Goal: Use online tool/utility: Use online tool/utility

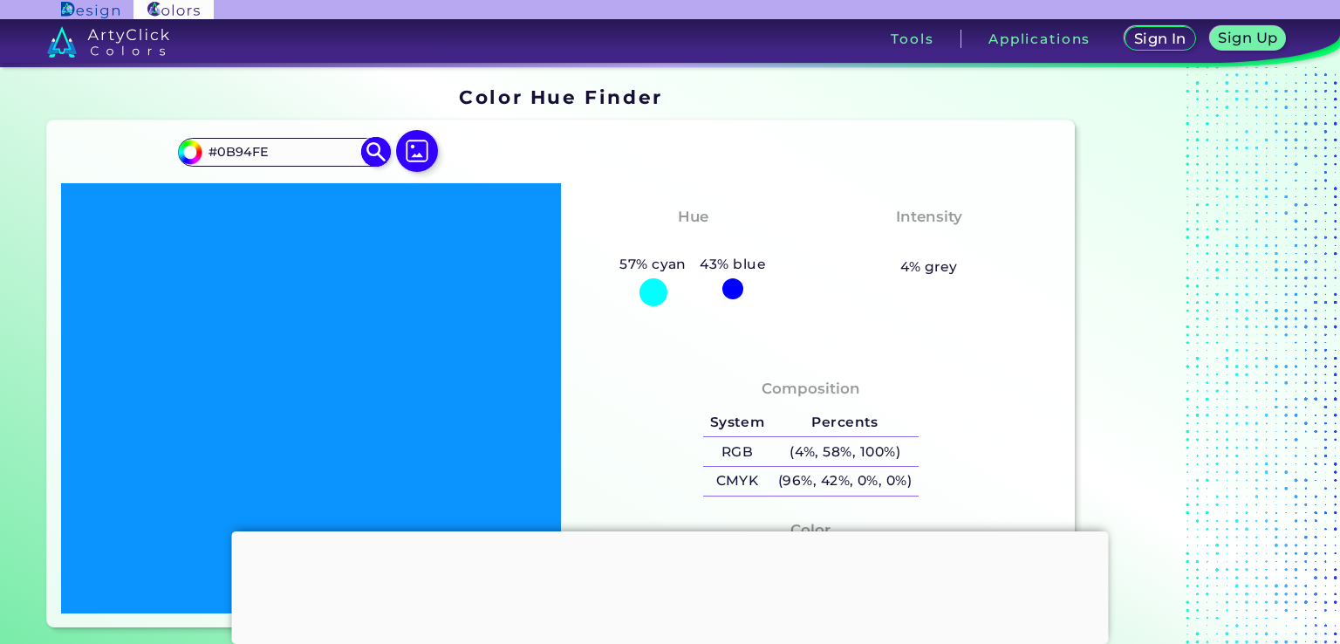
click at [321, 152] on input "#0B94FE" at bounding box center [283, 152] width 162 height 24
paste input "26BFAD"
type input "#26BFAD"
click at [374, 147] on img at bounding box center [376, 152] width 31 height 31
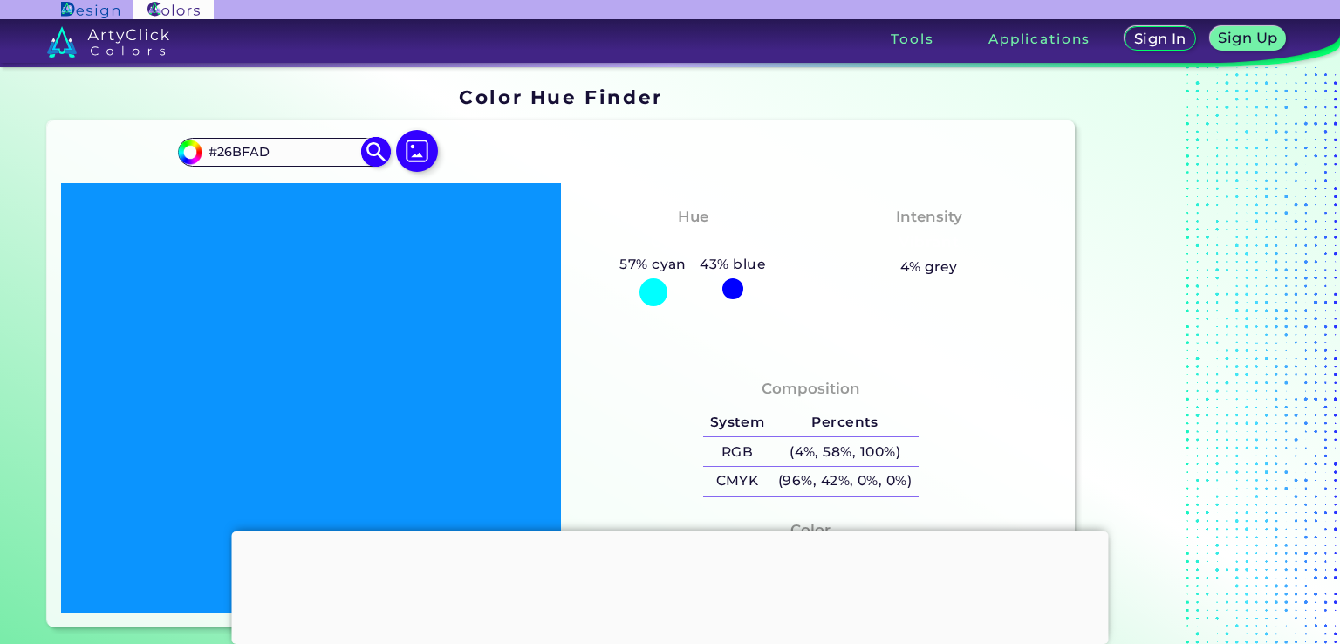
type input "#26bfad"
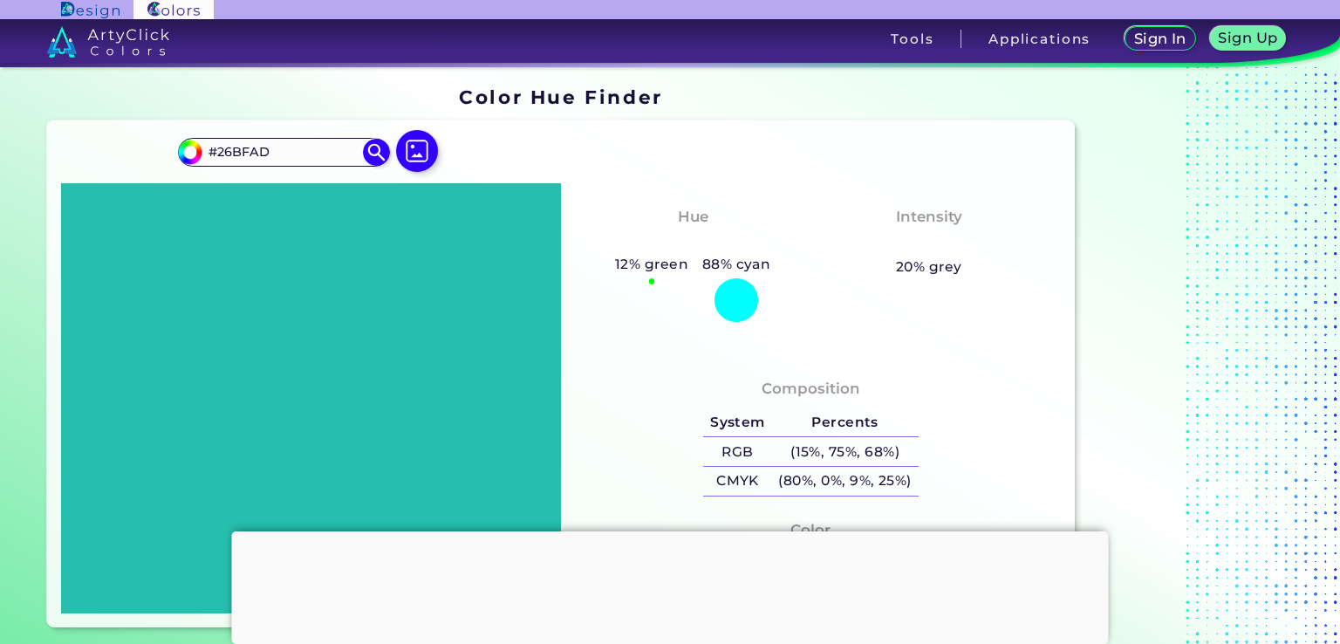
click at [402, 263] on div at bounding box center [311, 397] width 500 height 429
click at [330, 301] on div at bounding box center [311, 397] width 500 height 429
